Goal: Task Accomplishment & Management: Use online tool/utility

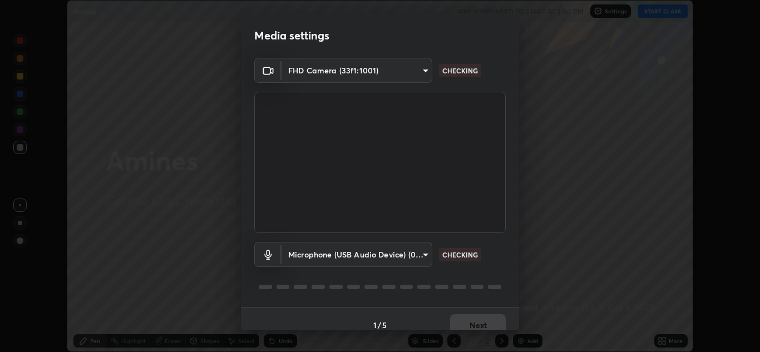
scroll to position [13, 0]
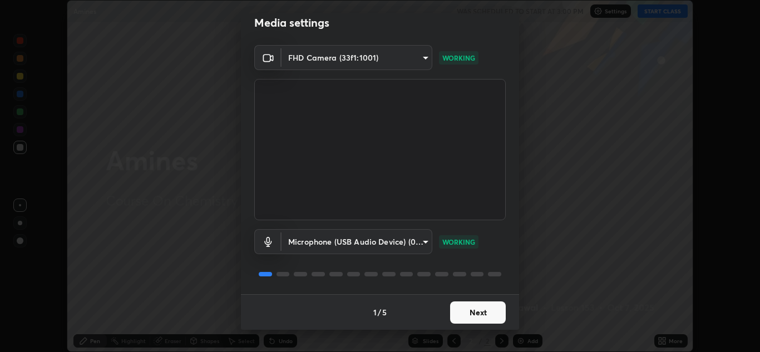
click at [475, 309] on button "Next" at bounding box center [478, 312] width 56 height 22
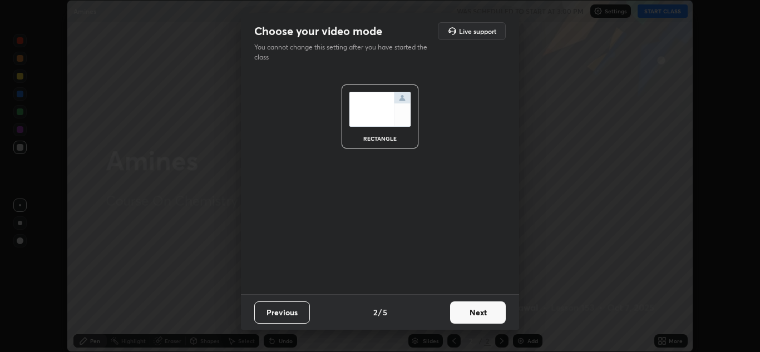
scroll to position [0, 0]
click at [479, 314] on button "Next" at bounding box center [478, 312] width 56 height 22
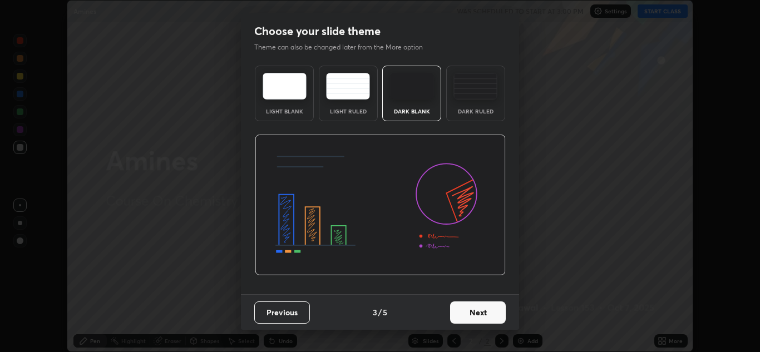
click at [498, 318] on button "Next" at bounding box center [478, 312] width 56 height 22
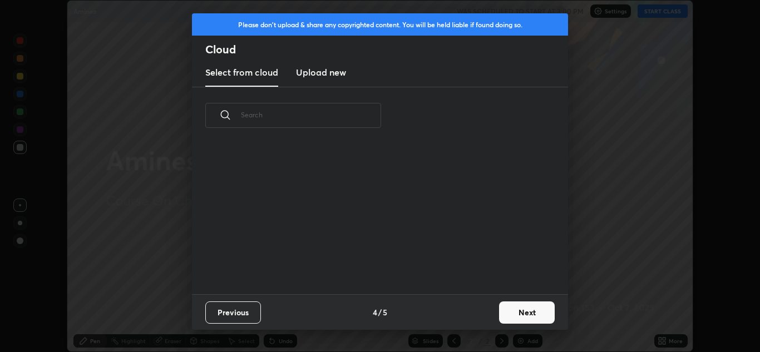
click at [514, 310] on button "Next" at bounding box center [527, 312] width 56 height 22
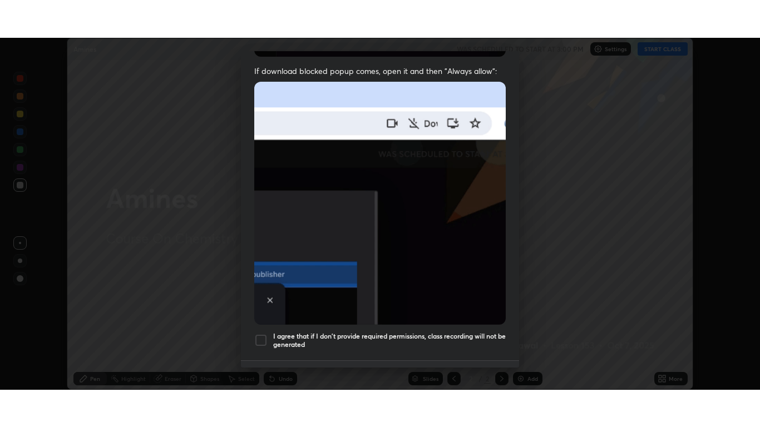
scroll to position [240, 0]
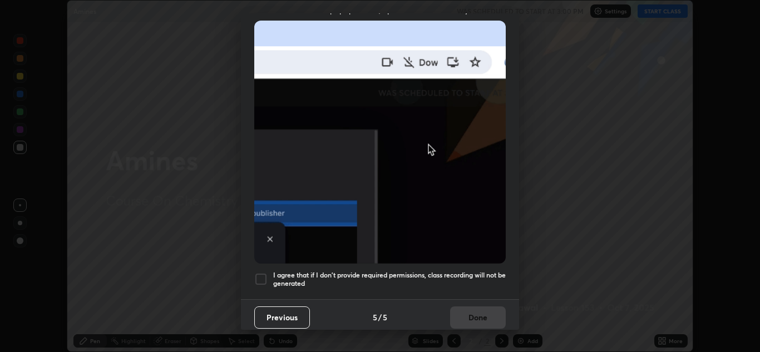
click at [260, 274] on div at bounding box center [260, 278] width 13 height 13
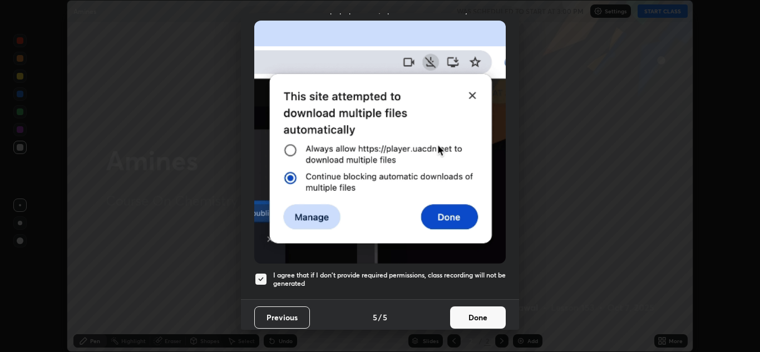
click at [466, 307] on button "Done" at bounding box center [478, 317] width 56 height 22
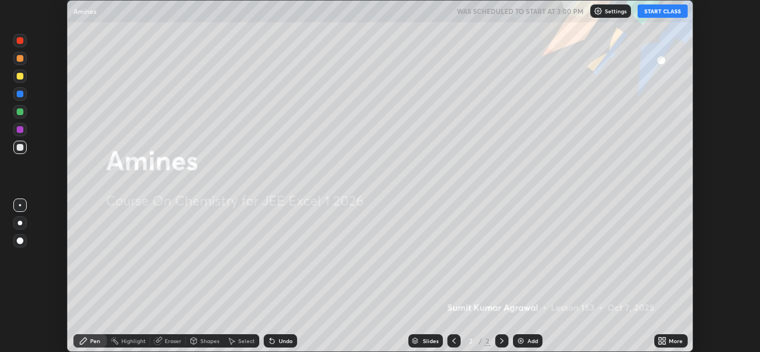
click at [650, 14] on button "START CLASS" at bounding box center [662, 10] width 50 height 13
click at [664, 339] on icon at bounding box center [663, 339] width 3 height 3
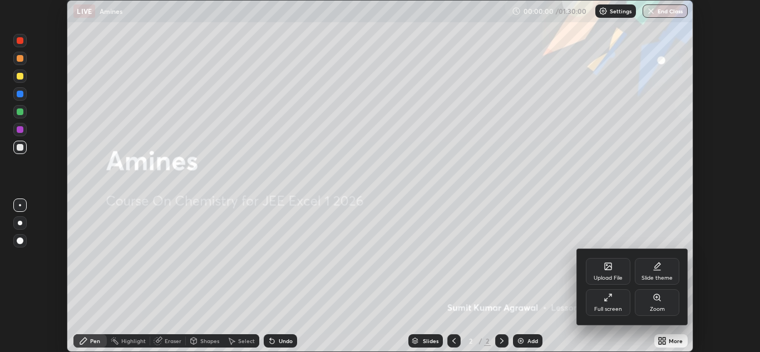
click at [609, 295] on icon at bounding box center [607, 297] width 9 height 9
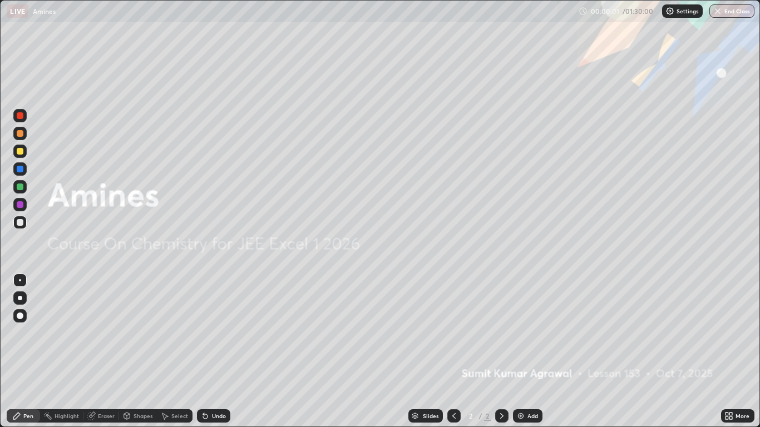
scroll to position [427, 760]
click at [519, 351] on img at bounding box center [520, 415] width 9 height 9
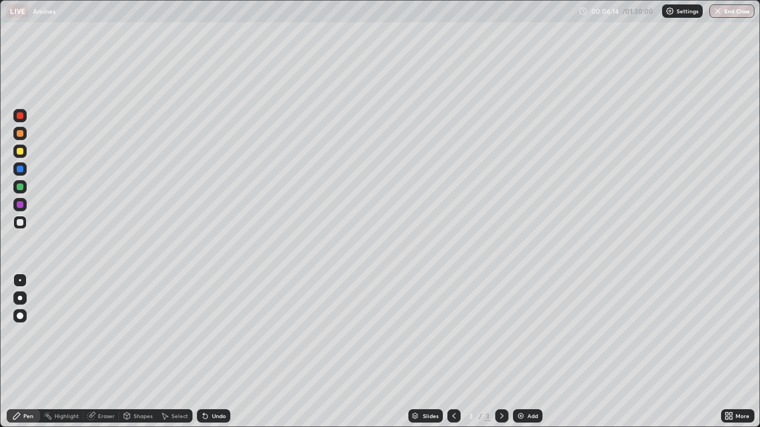
click at [217, 351] on div "Undo" at bounding box center [219, 416] width 14 height 6
click at [215, 351] on div "Undo" at bounding box center [219, 416] width 14 height 6
click at [217, 351] on div "Undo" at bounding box center [219, 416] width 14 height 6
click at [216, 351] on div "Undo" at bounding box center [219, 416] width 14 height 6
click at [524, 351] on img at bounding box center [520, 415] width 9 height 9
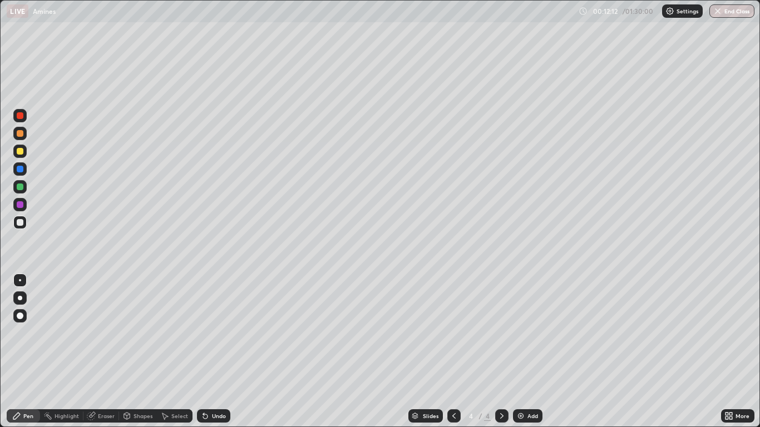
click at [219, 351] on div "Undo" at bounding box center [219, 416] width 14 height 6
click at [212, 351] on div "Undo" at bounding box center [219, 416] width 14 height 6
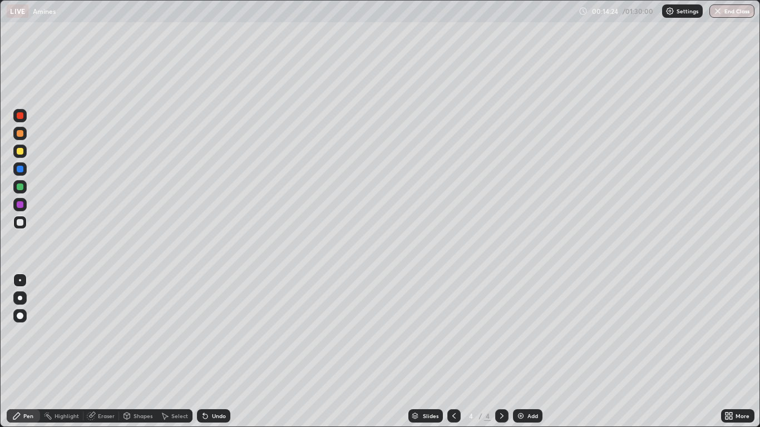
click at [214, 351] on div "Undo" at bounding box center [219, 416] width 14 height 6
click at [212, 351] on div "Undo" at bounding box center [219, 416] width 14 height 6
click at [207, 351] on icon at bounding box center [205, 415] width 9 height 9
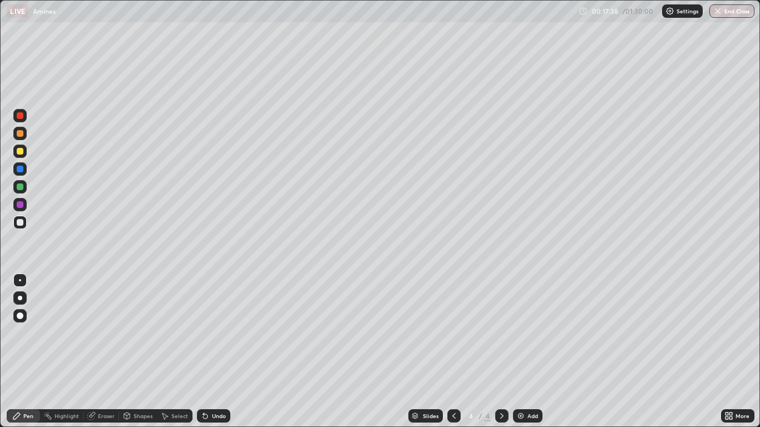
click at [530, 351] on div "Add" at bounding box center [532, 416] width 11 height 6
click at [453, 351] on icon at bounding box center [453, 415] width 9 height 9
click at [501, 351] on icon at bounding box center [501, 415] width 9 height 9
click at [103, 351] on div "Eraser" at bounding box center [101, 415] width 36 height 13
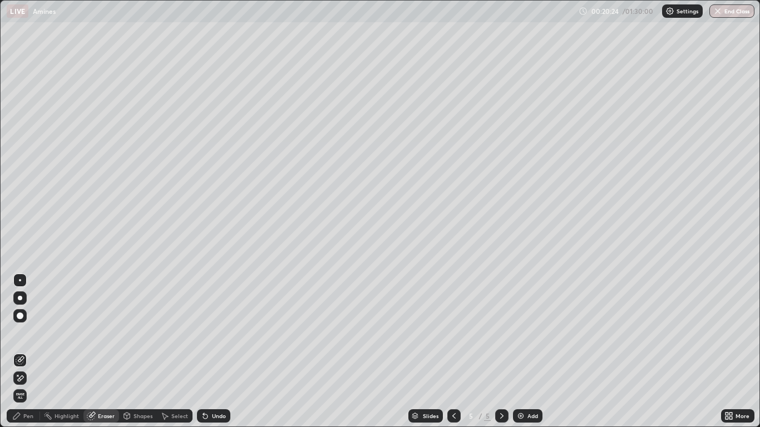
click at [21, 351] on icon at bounding box center [16, 415] width 9 height 9
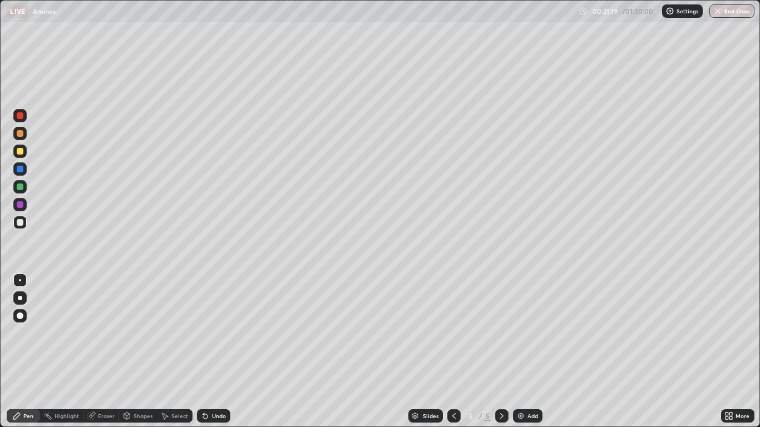
click at [528, 351] on div "Add" at bounding box center [532, 416] width 11 height 6
click at [219, 351] on div "Undo" at bounding box center [219, 416] width 14 height 6
click at [218, 351] on div "Undo" at bounding box center [219, 416] width 14 height 6
click at [215, 351] on div "Undo" at bounding box center [219, 416] width 14 height 6
click at [108, 351] on div "Eraser" at bounding box center [106, 416] width 17 height 6
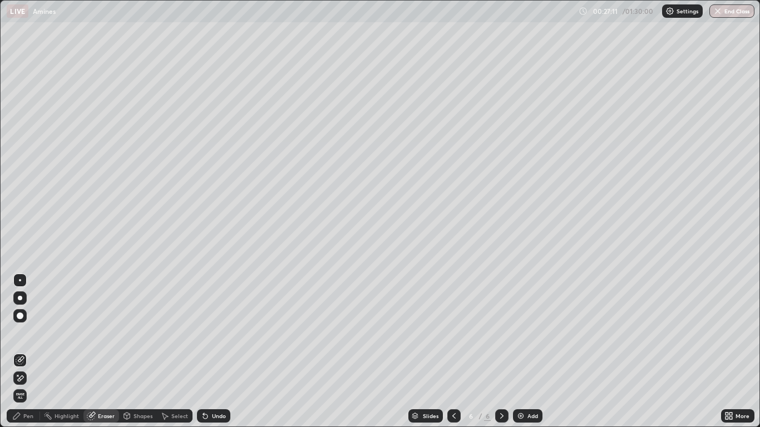
click at [27, 351] on div "Pen" at bounding box center [28, 416] width 10 height 6
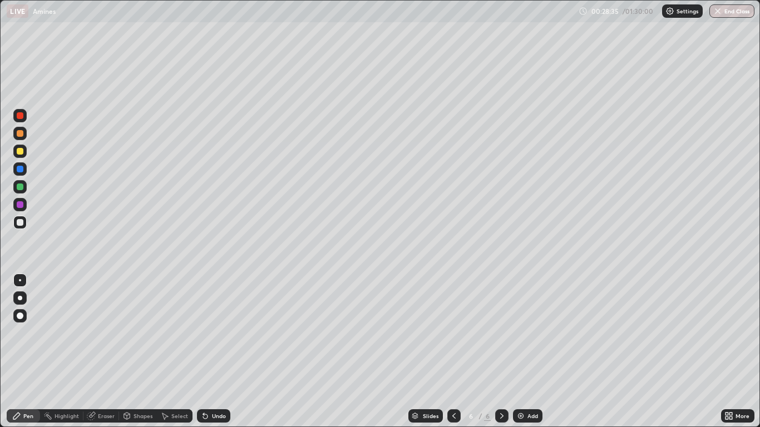
click at [529, 351] on div "Add" at bounding box center [532, 416] width 11 height 6
click at [216, 351] on div "Undo" at bounding box center [219, 416] width 14 height 6
click at [101, 351] on div "Eraser" at bounding box center [106, 416] width 17 height 6
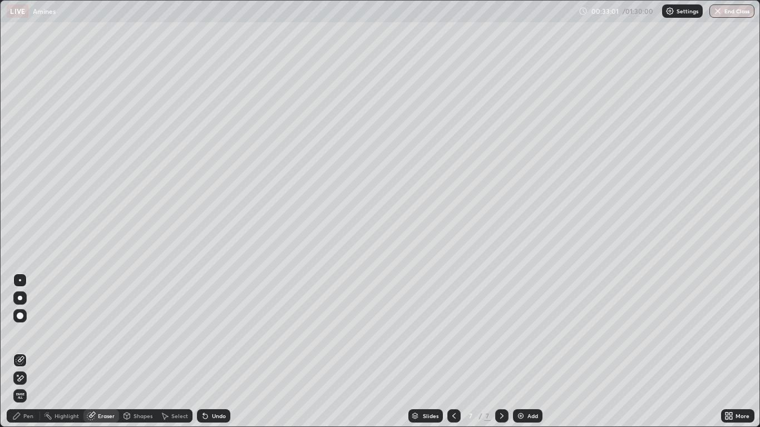
click at [27, 351] on div "Pen" at bounding box center [28, 416] width 10 height 6
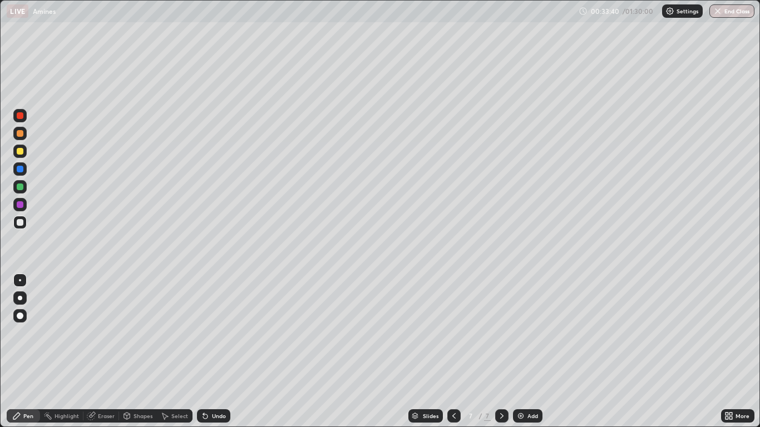
click at [521, 351] on div "Add" at bounding box center [527, 415] width 29 height 13
click at [223, 351] on div "Undo" at bounding box center [213, 415] width 33 height 13
click at [219, 351] on div "Undo" at bounding box center [213, 415] width 33 height 13
click at [172, 351] on div "Select" at bounding box center [179, 416] width 17 height 6
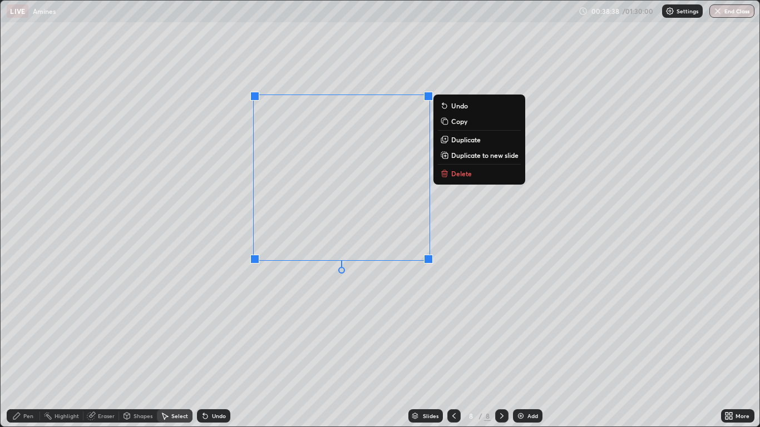
click at [231, 226] on div "0 ° Undo Copy Duplicate Duplicate to new slide Delete" at bounding box center [380, 214] width 758 height 426
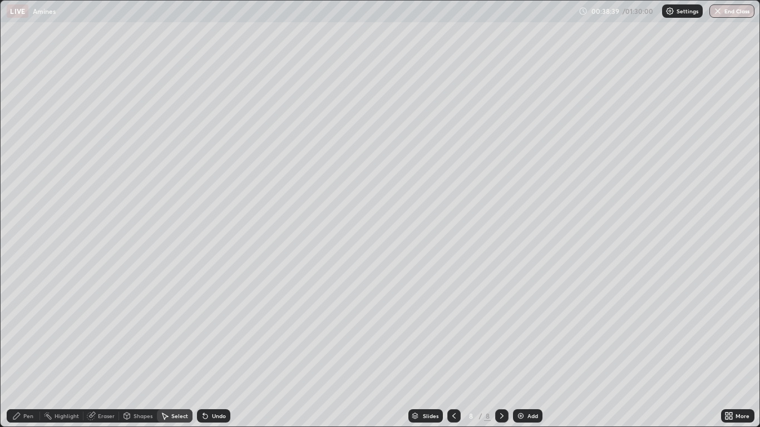
click at [103, 351] on div "Eraser" at bounding box center [106, 416] width 17 height 6
click at [22, 351] on div "Pen" at bounding box center [23, 415] width 33 height 13
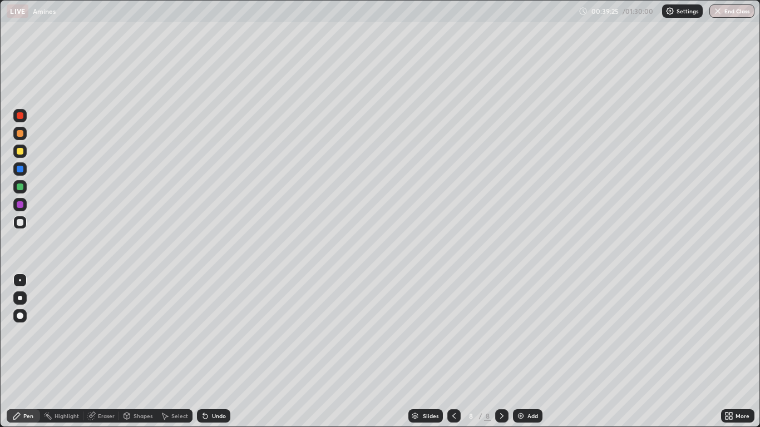
click at [98, 351] on div "Eraser" at bounding box center [106, 416] width 17 height 6
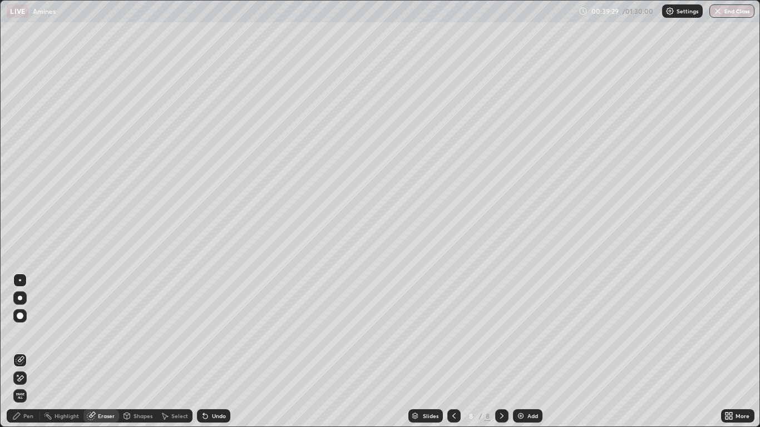
click at [18, 351] on icon at bounding box center [16, 416] width 7 height 7
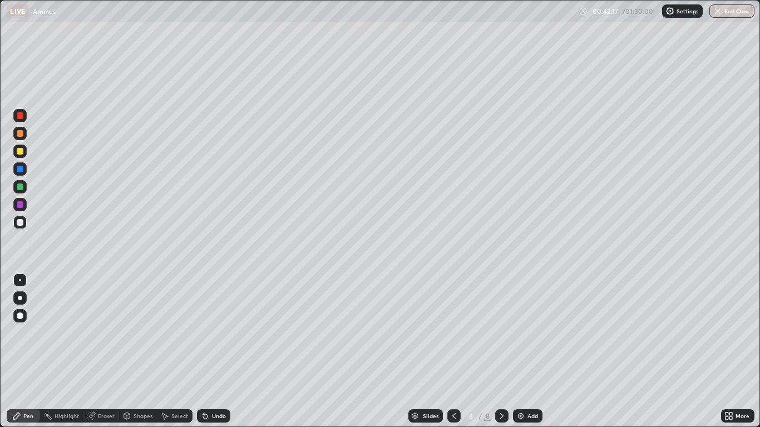
click at [534, 351] on div "Add" at bounding box center [532, 416] width 11 height 6
click at [215, 351] on div "Undo" at bounding box center [219, 416] width 14 height 6
click at [106, 351] on div "Eraser" at bounding box center [106, 416] width 17 height 6
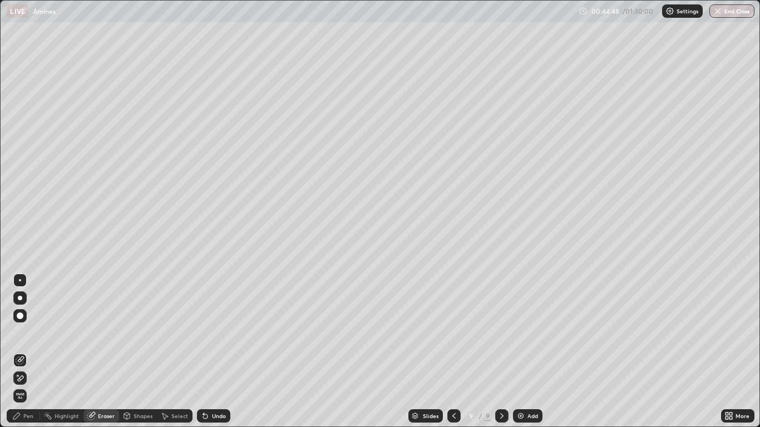
click at [23, 351] on div "Pen" at bounding box center [23, 415] width 33 height 13
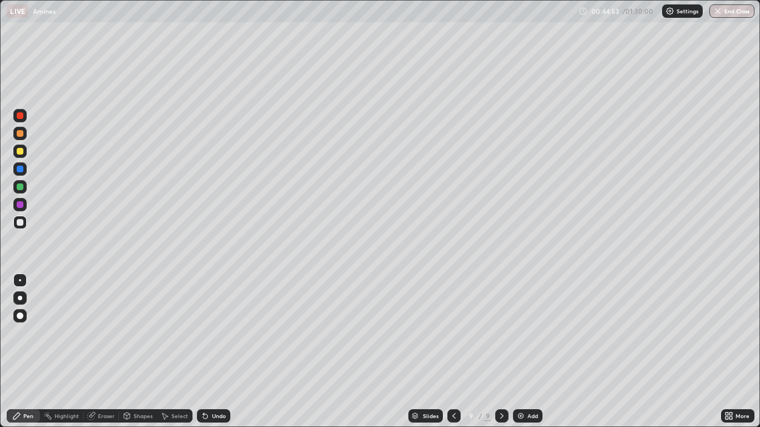
click at [453, 351] on icon at bounding box center [453, 415] width 9 height 9
click at [501, 351] on icon at bounding box center [501, 415] width 9 height 9
click at [453, 351] on icon at bounding box center [453, 416] width 3 height 6
click at [501, 351] on icon at bounding box center [501, 415] width 9 height 9
click at [452, 351] on icon at bounding box center [453, 415] width 9 height 9
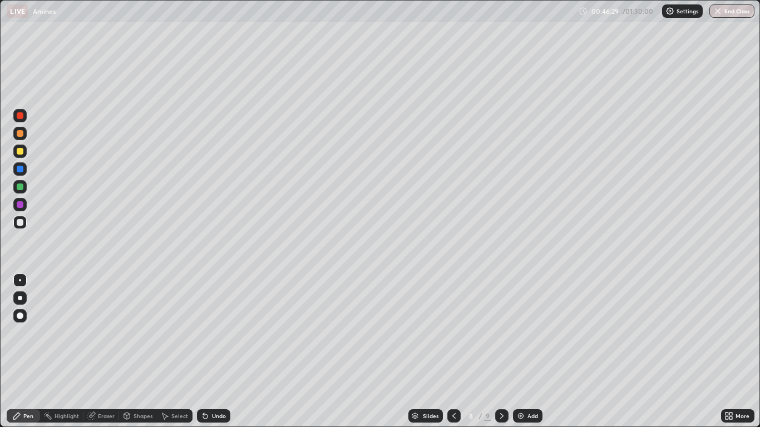
click at [500, 351] on icon at bounding box center [501, 415] width 9 height 9
click at [217, 351] on div "Undo" at bounding box center [219, 416] width 14 height 6
click at [452, 351] on icon at bounding box center [453, 415] width 9 height 9
click at [502, 351] on icon at bounding box center [501, 416] width 3 height 6
click at [526, 351] on div "Add" at bounding box center [527, 415] width 29 height 13
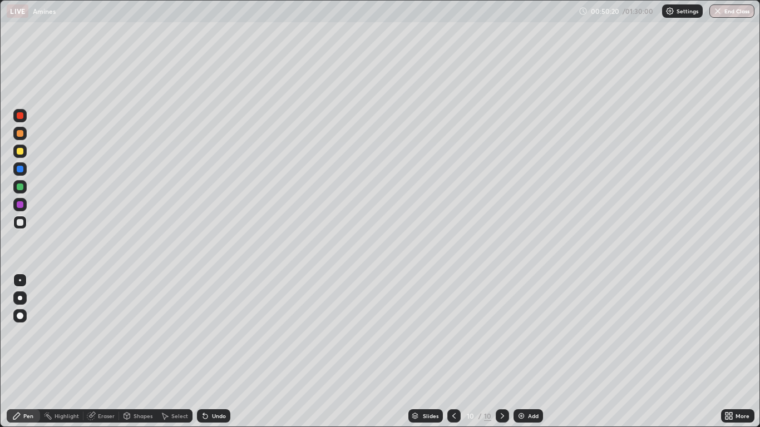
click at [454, 351] on icon at bounding box center [453, 416] width 3 height 6
click at [501, 351] on icon at bounding box center [502, 415] width 9 height 9
click at [216, 351] on div "Undo" at bounding box center [219, 416] width 14 height 6
click at [453, 351] on icon at bounding box center [453, 415] width 9 height 9
click at [448, 351] on div at bounding box center [453, 415] width 13 height 13
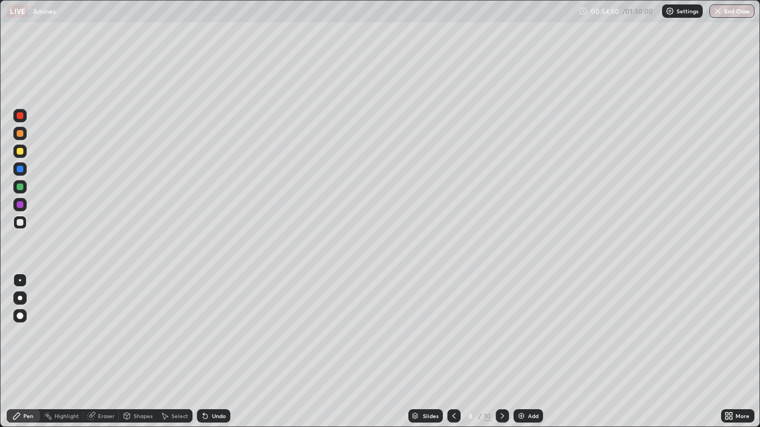
click at [495, 351] on div at bounding box center [501, 415] width 13 height 13
click at [499, 351] on icon at bounding box center [502, 415] width 9 height 9
click at [453, 351] on icon at bounding box center [453, 415] width 9 height 9
click at [451, 351] on icon at bounding box center [453, 415] width 9 height 9
click at [503, 351] on div at bounding box center [501, 415] width 13 height 13
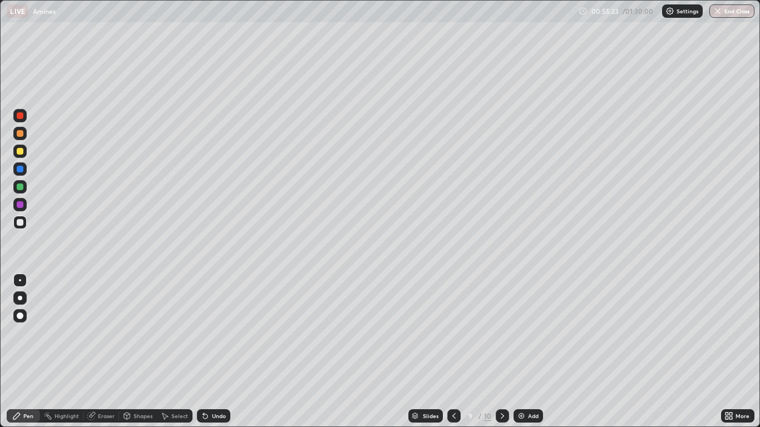
click at [501, 351] on icon at bounding box center [502, 415] width 9 height 9
click at [528, 351] on div "Add" at bounding box center [533, 416] width 11 height 6
click at [447, 351] on div at bounding box center [453, 415] width 13 height 13
click at [501, 351] on icon at bounding box center [501, 415] width 9 height 9
click at [453, 351] on icon at bounding box center [453, 416] width 3 height 6
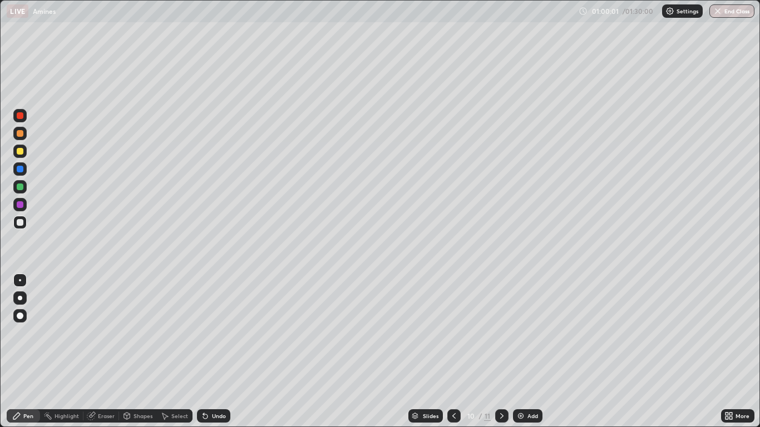
click at [452, 351] on icon at bounding box center [453, 416] width 3 height 6
click at [451, 351] on icon at bounding box center [453, 415] width 9 height 9
click at [499, 351] on icon at bounding box center [501, 415] width 9 height 9
click at [502, 351] on icon at bounding box center [501, 416] width 3 height 6
click at [501, 351] on icon at bounding box center [501, 415] width 9 height 9
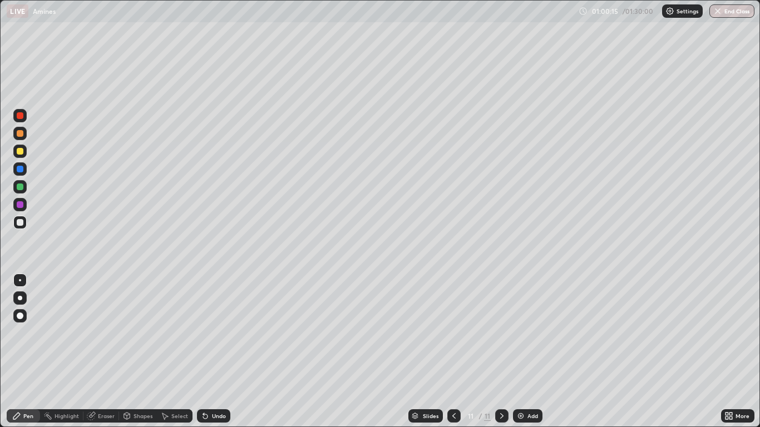
click at [523, 351] on img at bounding box center [520, 415] width 9 height 9
click at [221, 351] on div "Undo" at bounding box center [211, 416] width 38 height 22
click at [214, 351] on div "Undo" at bounding box center [219, 416] width 14 height 6
click at [219, 351] on div "Undo" at bounding box center [213, 415] width 33 height 13
click at [221, 351] on div "Undo" at bounding box center [213, 415] width 33 height 13
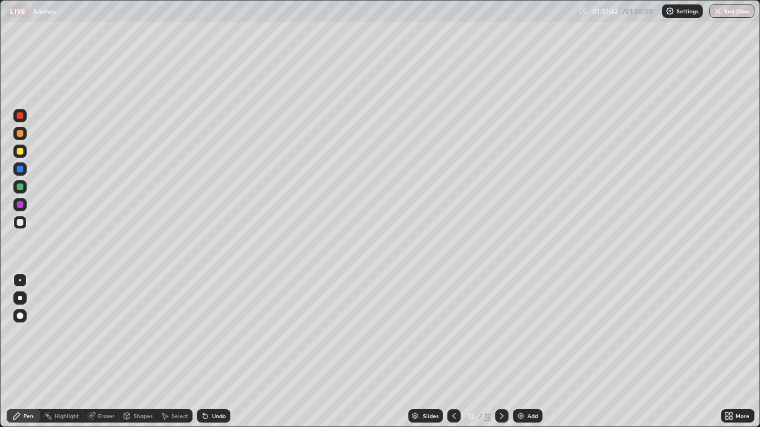
click at [217, 351] on div "Undo" at bounding box center [213, 415] width 33 height 13
click at [523, 351] on img at bounding box center [520, 415] width 9 height 9
click at [453, 351] on icon at bounding box center [453, 415] width 9 height 9
click at [499, 351] on div at bounding box center [501, 416] width 13 height 22
click at [453, 351] on icon at bounding box center [453, 415] width 9 height 9
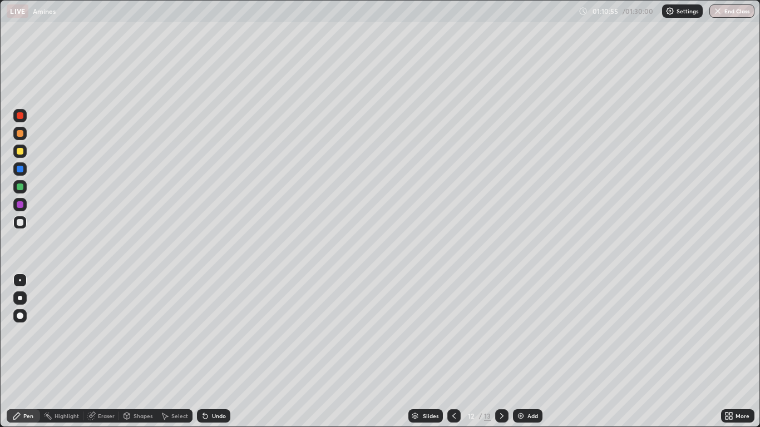
click at [501, 351] on div at bounding box center [501, 415] width 13 height 13
click at [218, 351] on div "Undo" at bounding box center [219, 416] width 14 height 6
click at [220, 351] on div "Undo" at bounding box center [213, 415] width 33 height 13
click at [221, 351] on div "Undo" at bounding box center [213, 415] width 33 height 13
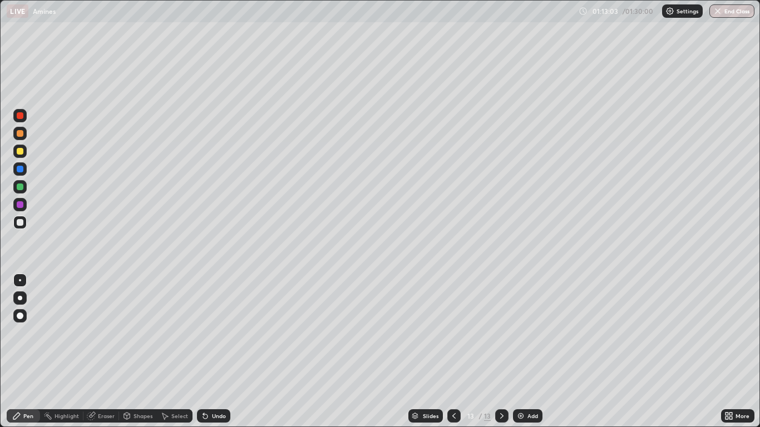
click at [224, 351] on div "Undo" at bounding box center [219, 416] width 14 height 6
click at [326, 351] on div "Slides 13 / 13 Add" at bounding box center [475, 416] width 490 height 22
click at [103, 351] on div "Eraser" at bounding box center [106, 416] width 17 height 6
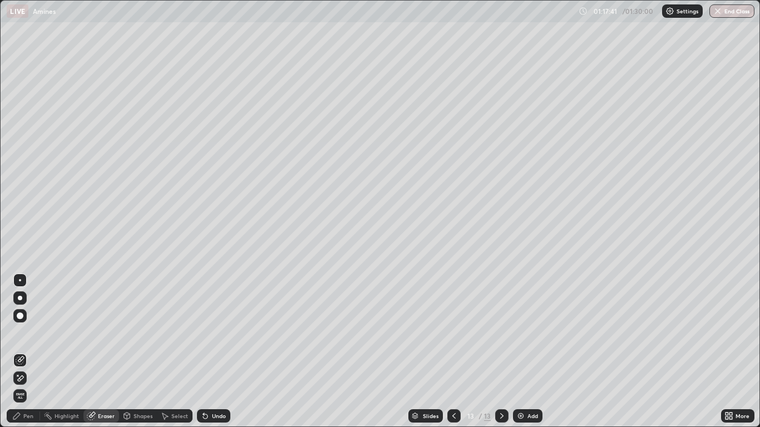
click at [29, 351] on div "Pen" at bounding box center [28, 416] width 10 height 6
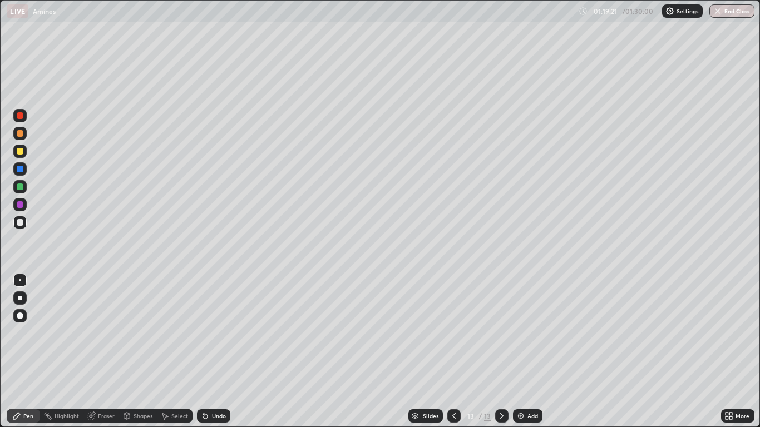
click at [523, 351] on img at bounding box center [520, 415] width 9 height 9
click at [430, 351] on div "Slides" at bounding box center [431, 416] width 16 height 6
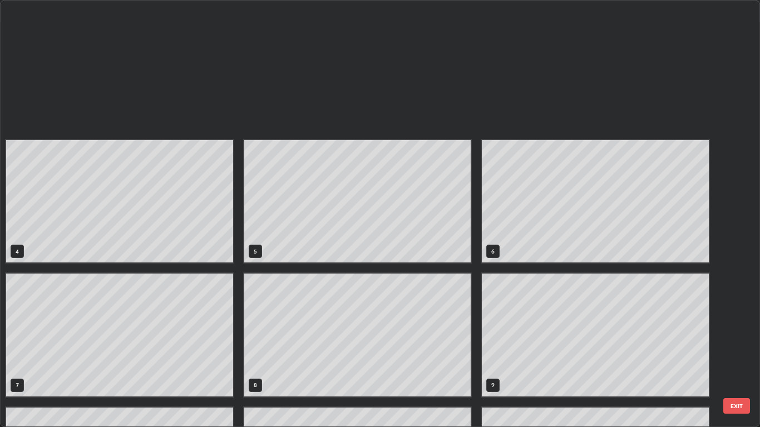
scroll to position [423, 753]
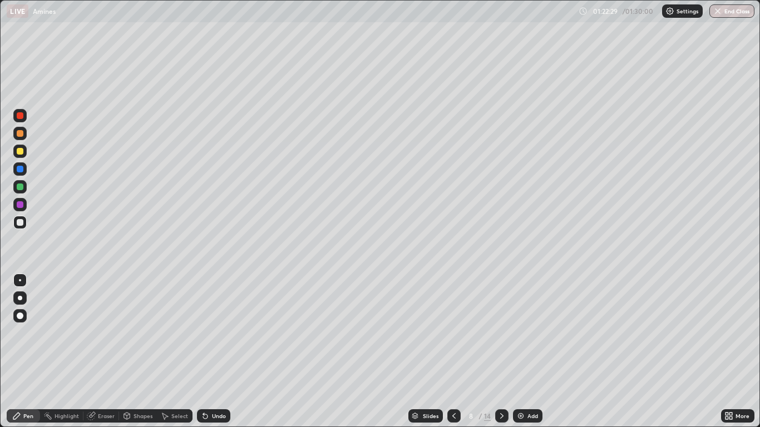
click at [500, 351] on icon at bounding box center [501, 416] width 3 height 6
click at [501, 351] on icon at bounding box center [501, 415] width 9 height 9
click at [502, 351] on icon at bounding box center [501, 416] width 3 height 6
click at [500, 351] on icon at bounding box center [501, 416] width 3 height 6
click at [500, 351] on icon at bounding box center [501, 415] width 9 height 9
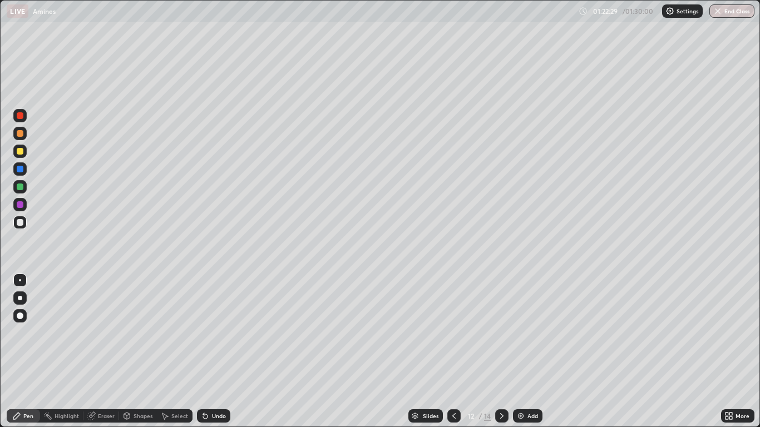
click at [500, 351] on icon at bounding box center [501, 415] width 9 height 9
click at [733, 11] on button "End Class" at bounding box center [731, 10] width 45 height 13
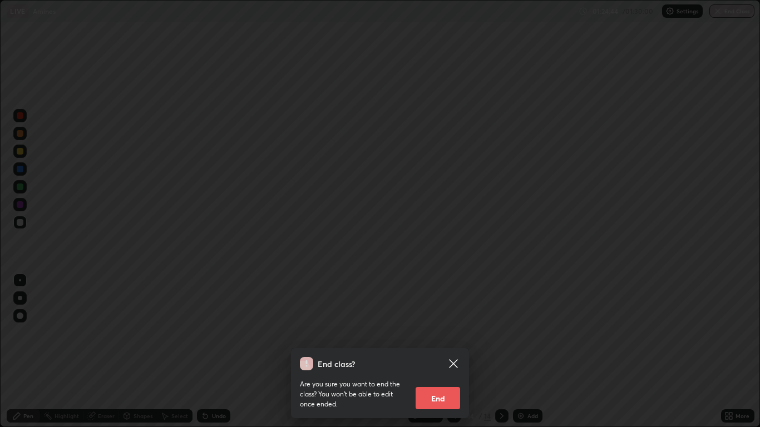
click at [439, 351] on button "End" at bounding box center [437, 398] width 44 height 22
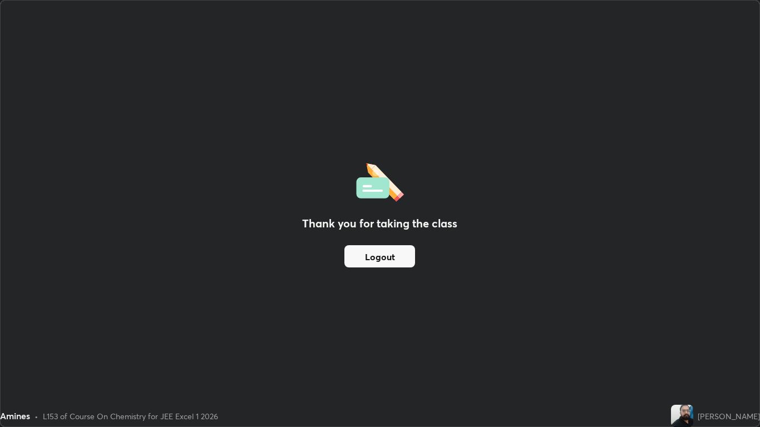
click at [396, 255] on button "Logout" at bounding box center [379, 256] width 71 height 22
